Goal: Task Accomplishment & Management: Manage account settings

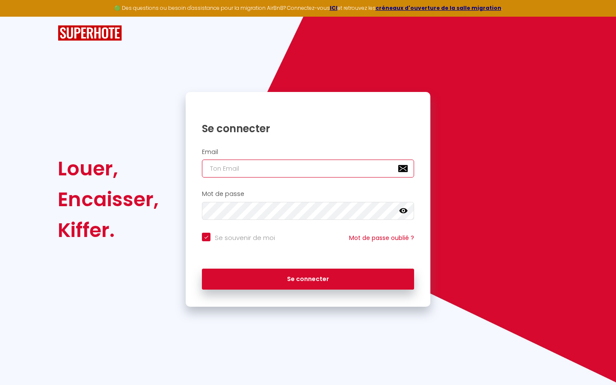
type input "s"
checkbox input "true"
type input "su"
checkbox input "true"
type input "sup"
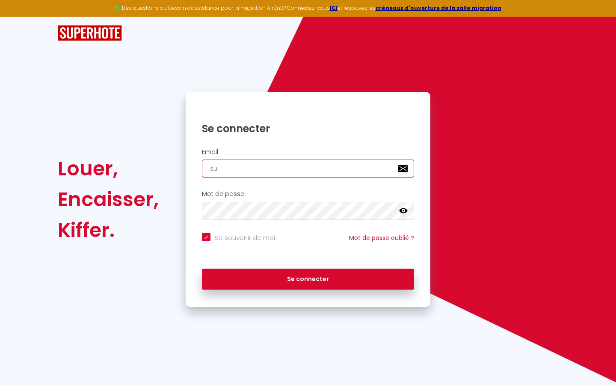
checkbox input "true"
type input "supe"
checkbox input "true"
type input "super"
checkbox input "true"
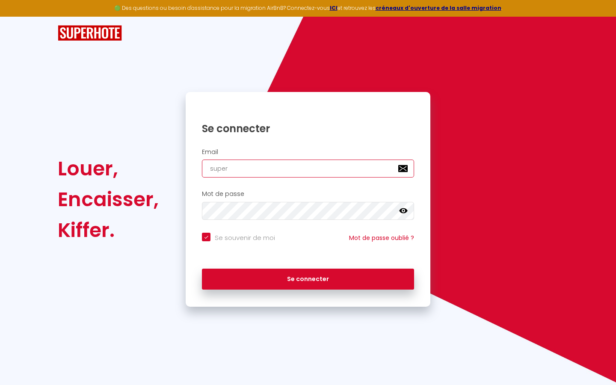
type input "superb"
checkbox input "true"
type input "superbo"
checkbox input "true"
type input "superbor"
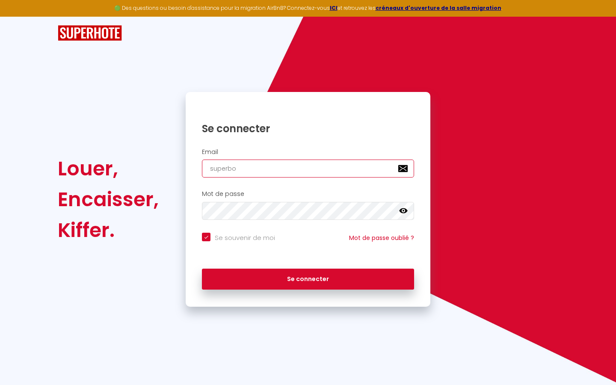
checkbox input "true"
type input "superbord"
checkbox input "true"
type input "superborde"
checkbox input "true"
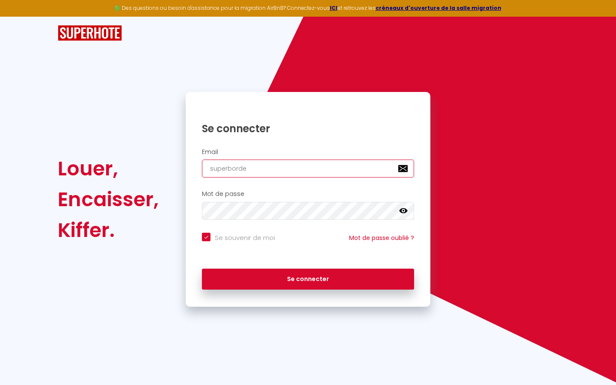
type input "superbordea"
checkbox input "true"
type input "superbordeau"
checkbox input "true"
type input "superbordeaux"
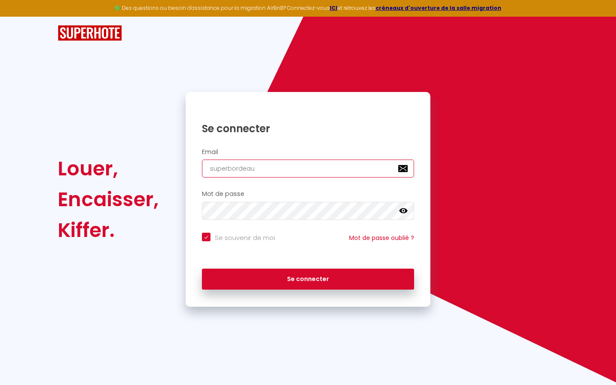
checkbox input "true"
type input "superbordeaux@"
checkbox input "true"
type input "superbordeaux@g"
checkbox input "true"
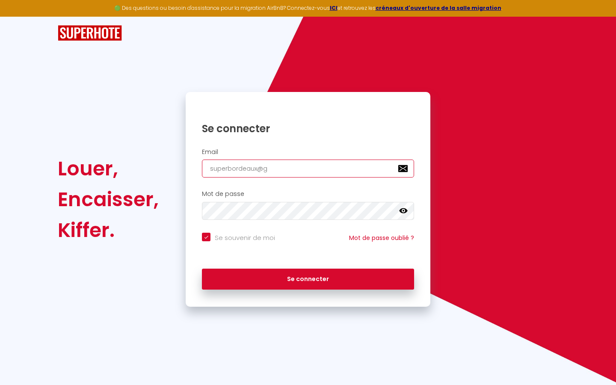
type input "superbordeaux@gm"
checkbox input "true"
type input "superbordeaux@gma"
checkbox input "true"
type input "superbordeaux@gmai"
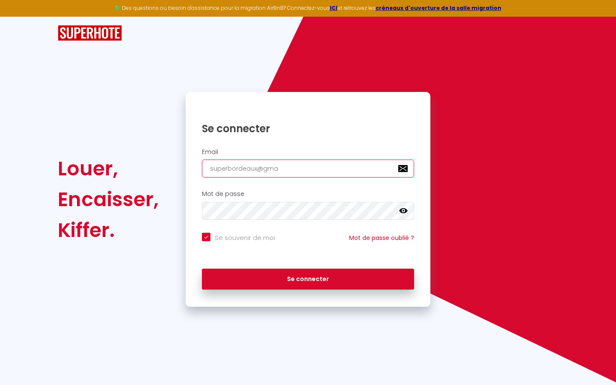
checkbox input "true"
type input "[EMAIL_ADDRESS]"
checkbox input "true"
type input "[EMAIL_ADDRESS]."
checkbox input "true"
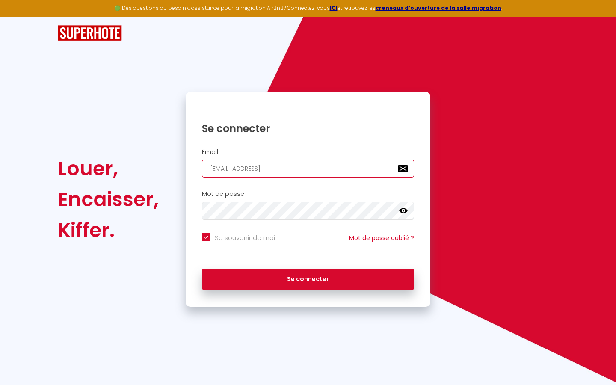
type input "superbordeaux@gmail.c"
checkbox input "true"
type input "[EMAIL_ADDRESS][DOMAIN_NAME]"
checkbox input "true"
type input "[EMAIL_ADDRESS][DOMAIN_NAME]"
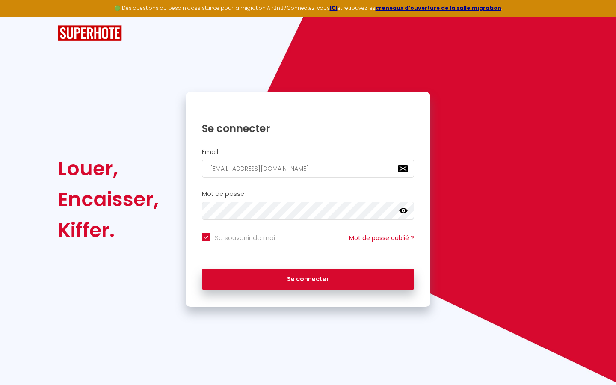
checkbox input "true"
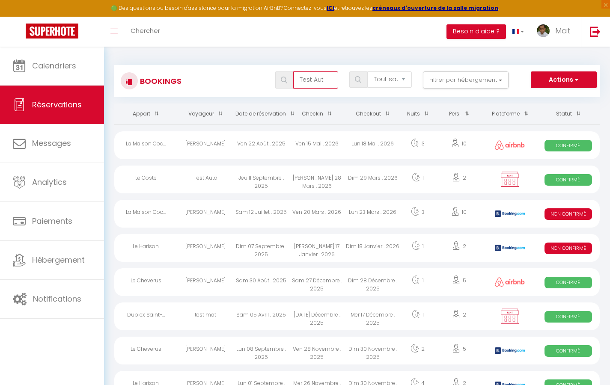
type input "Test Auto"
select select "OK"
select select "KO"
select select "0"
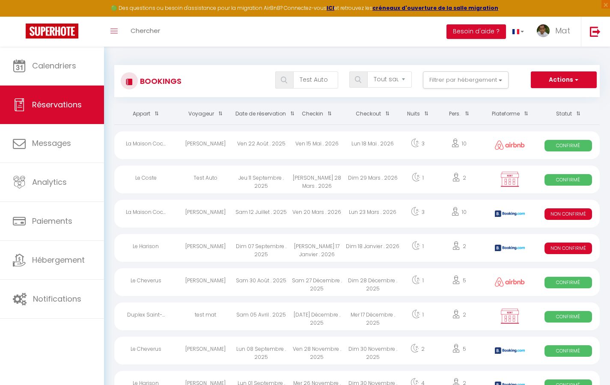
select select "1"
select select
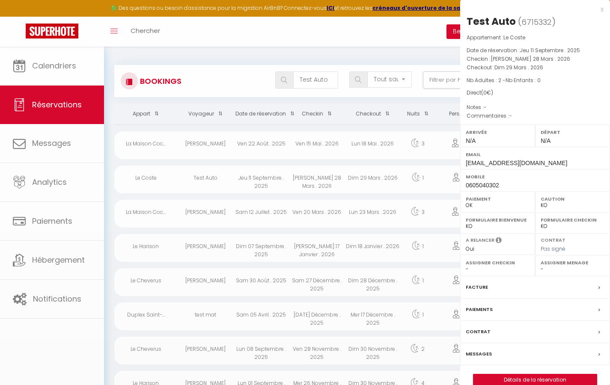
select select "32380"
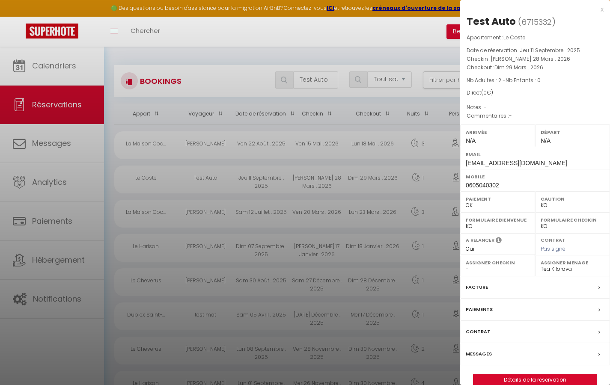
scroll to position [5, 0]
